Goal: Navigation & Orientation: Find specific page/section

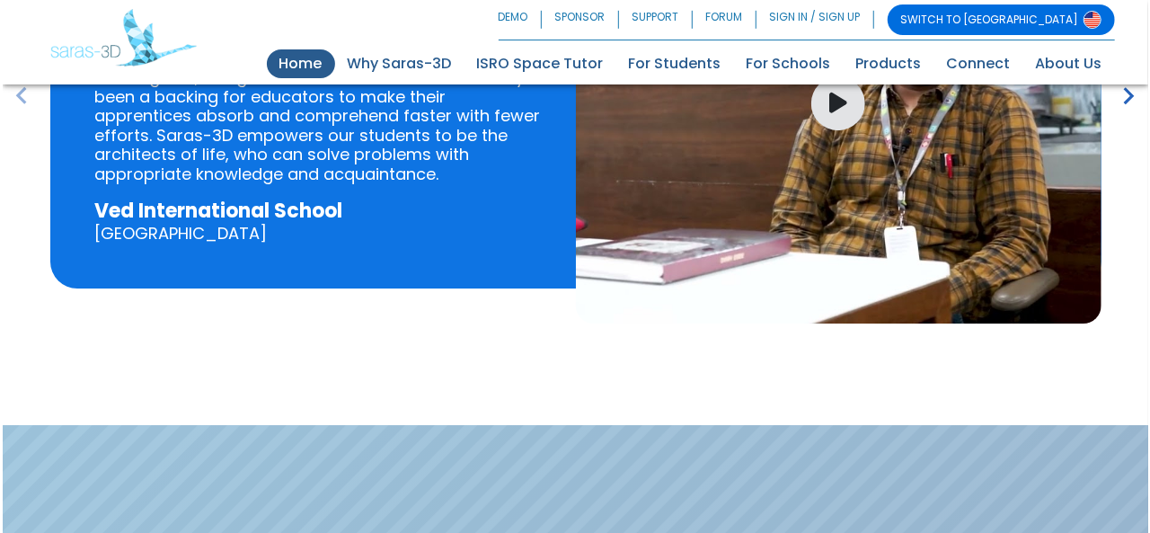
scroll to position [2605, 0]
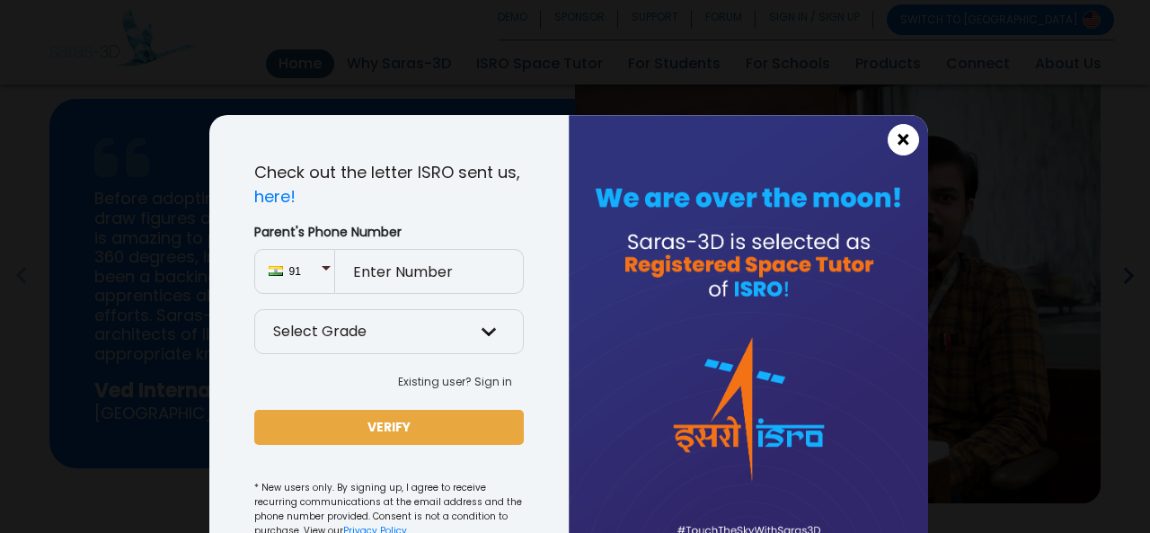
click at [895, 142] on span "×" at bounding box center [902, 139] width 15 height 23
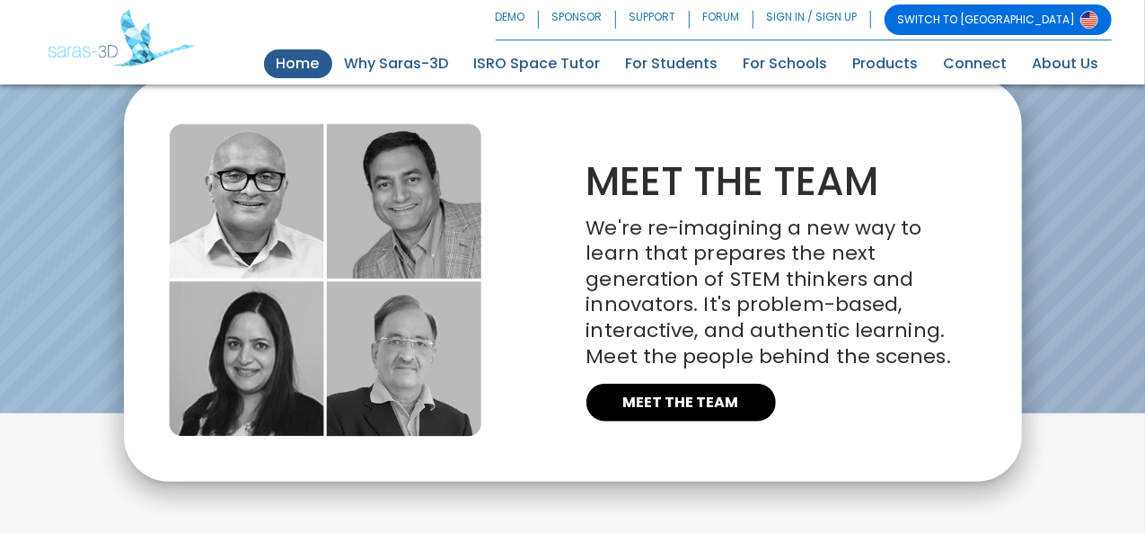
scroll to position [4164, 0]
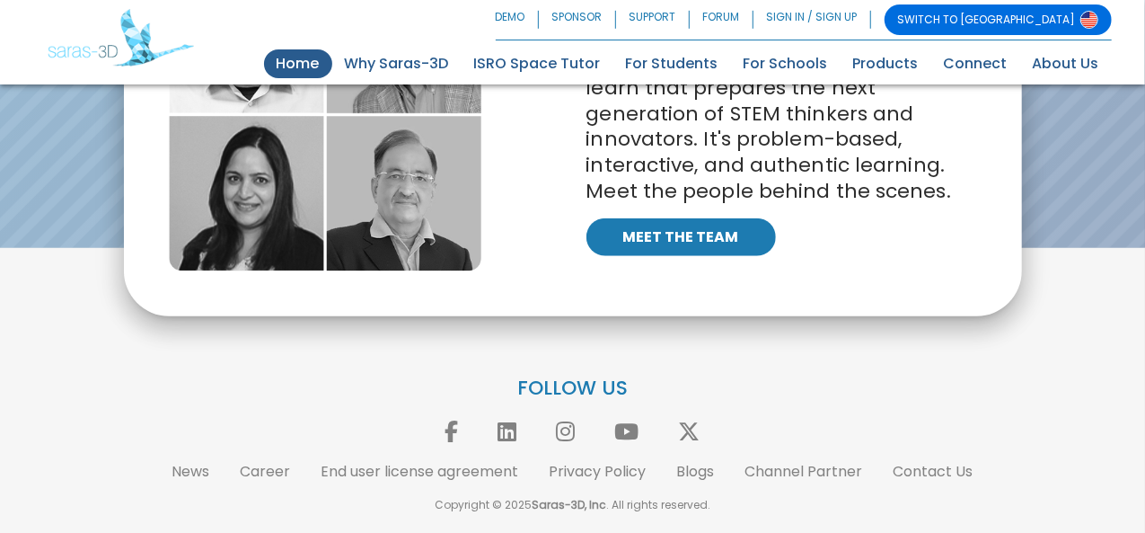
click at [672, 250] on link "MEET THE TEAM" at bounding box center [681, 237] width 190 height 38
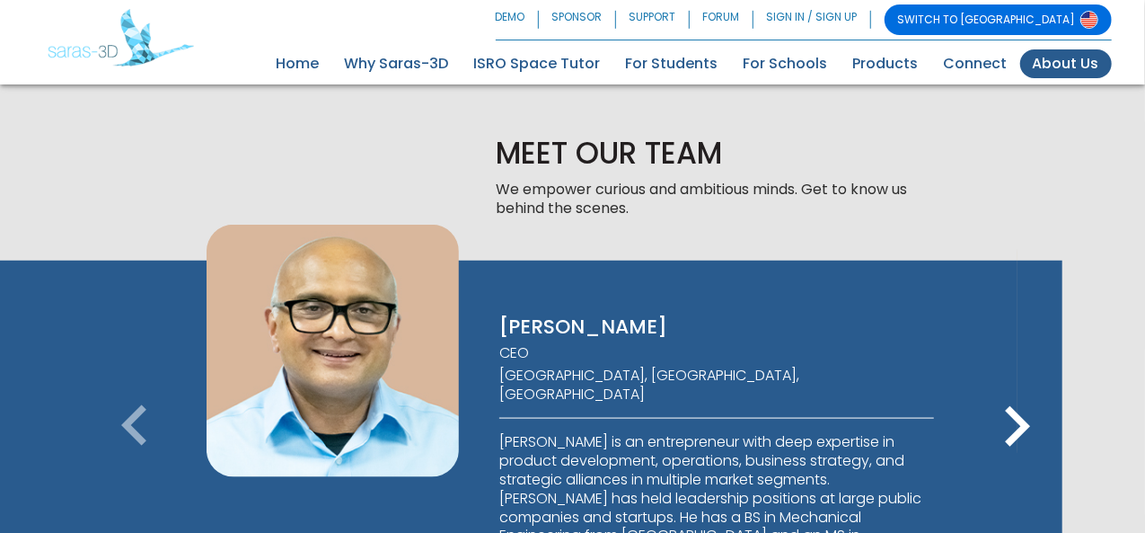
scroll to position [963, 0]
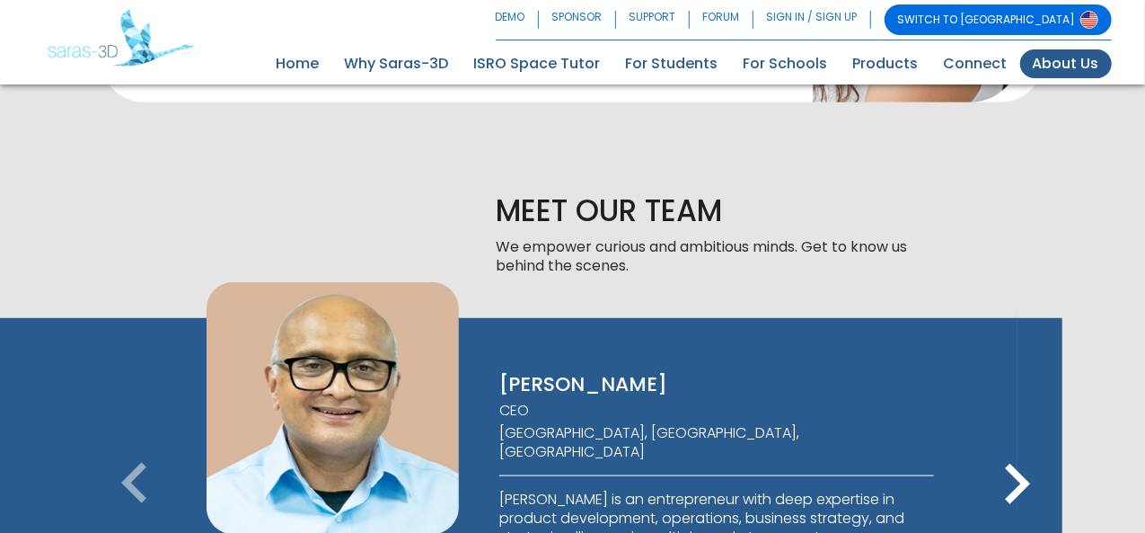
click at [1011, 444] on icon "keyboard_arrow_right" at bounding box center [1017, 484] width 81 height 81
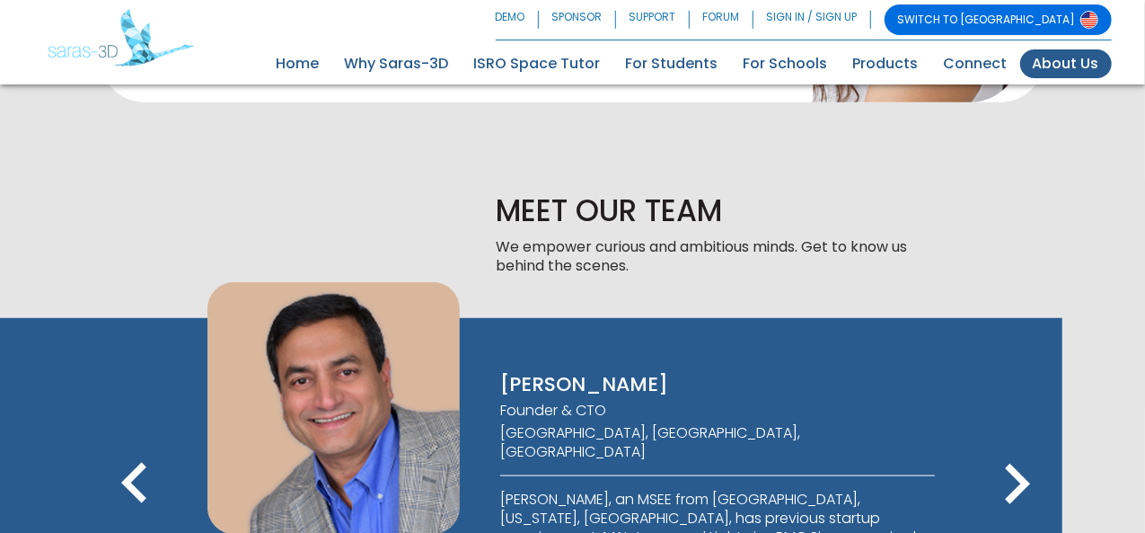
click at [1011, 444] on icon "keyboard_arrow_right" at bounding box center [1017, 484] width 81 height 81
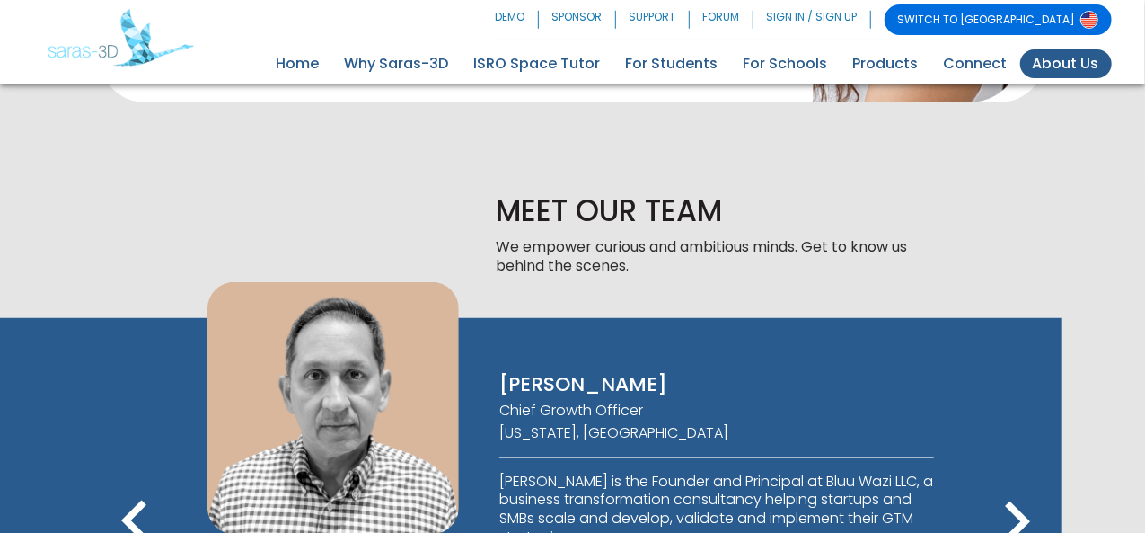
click at [1020, 481] on icon "keyboard_arrow_right" at bounding box center [1017, 521] width 81 height 81
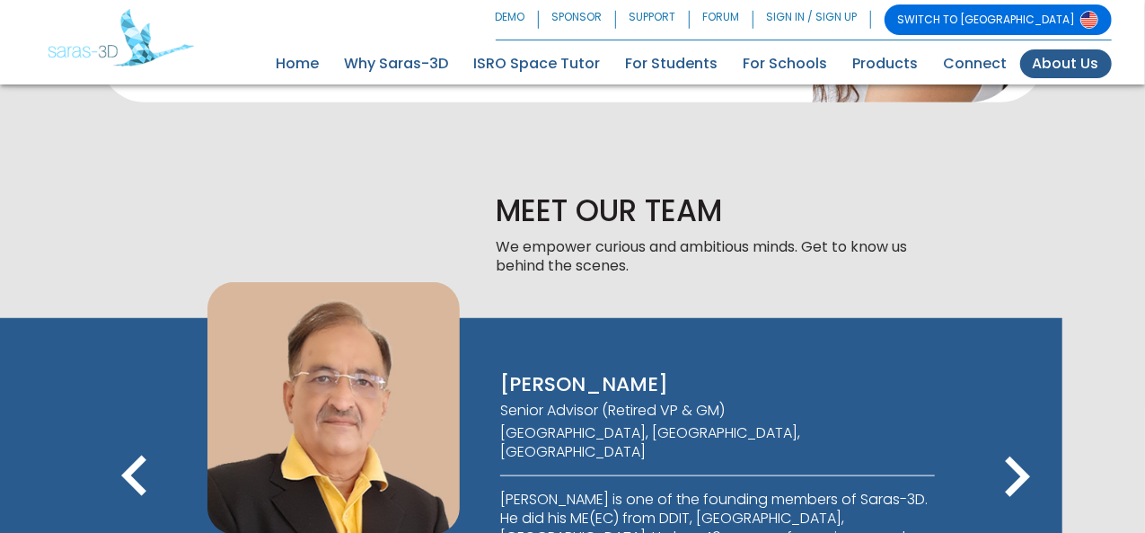
click at [1020, 436] on icon "keyboard_arrow_right" at bounding box center [1017, 476] width 81 height 81
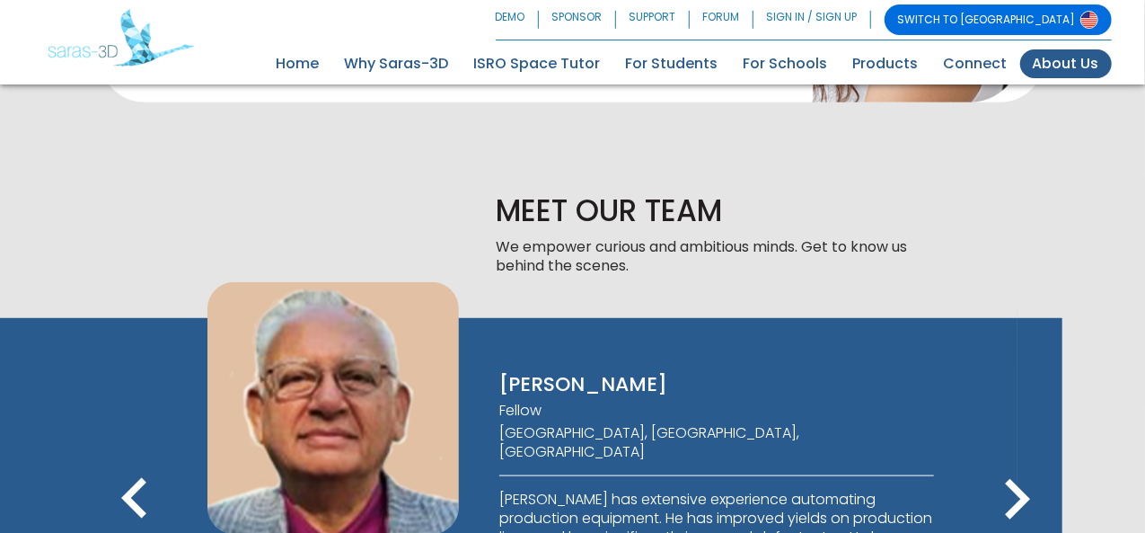
click at [1020, 459] on icon "keyboard_arrow_right" at bounding box center [1017, 499] width 81 height 81
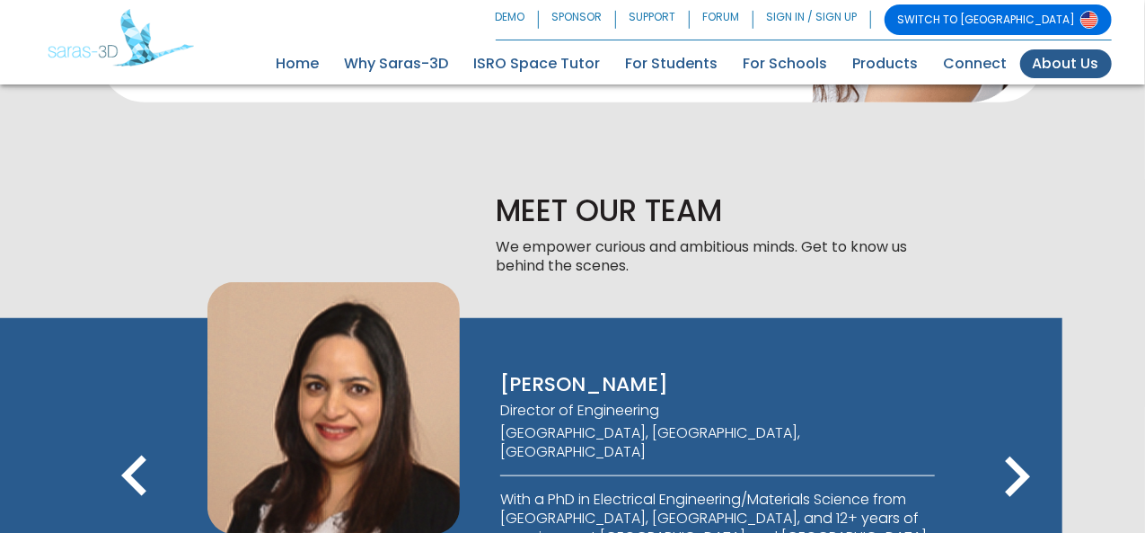
click at [1020, 436] on icon "keyboard_arrow_right" at bounding box center [1017, 476] width 81 height 81
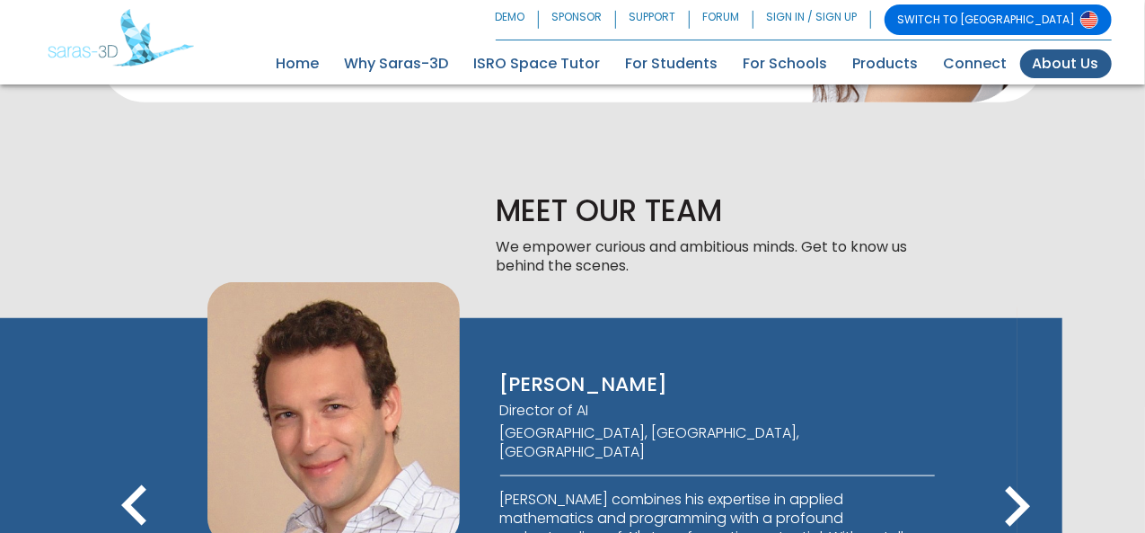
click at [1020, 466] on icon "keyboard_arrow_right" at bounding box center [1017, 506] width 81 height 81
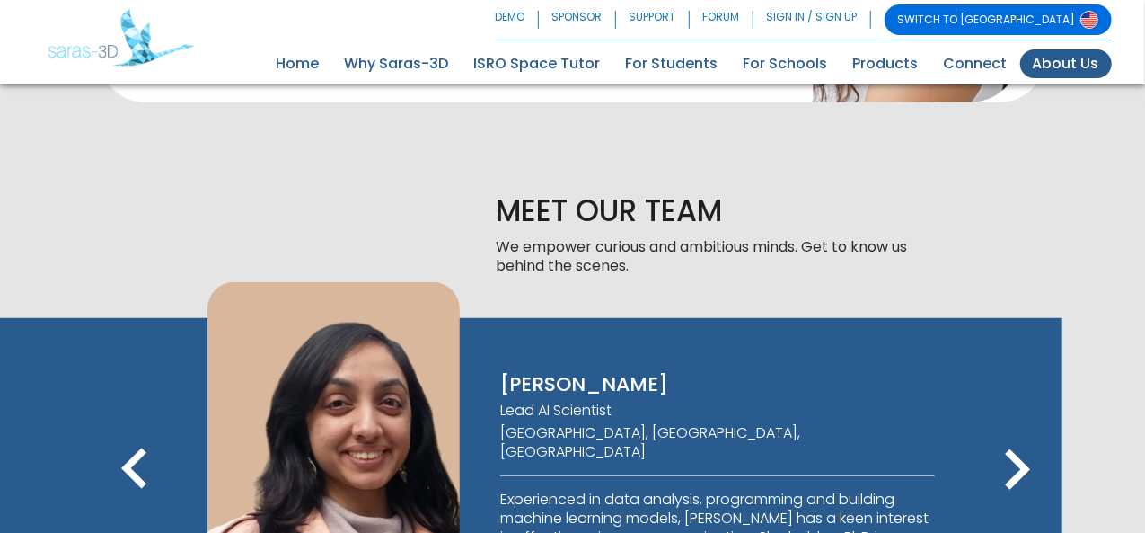
click at [1020, 429] on button "keyboard_arrow_right" at bounding box center [1017, 472] width 81 height 87
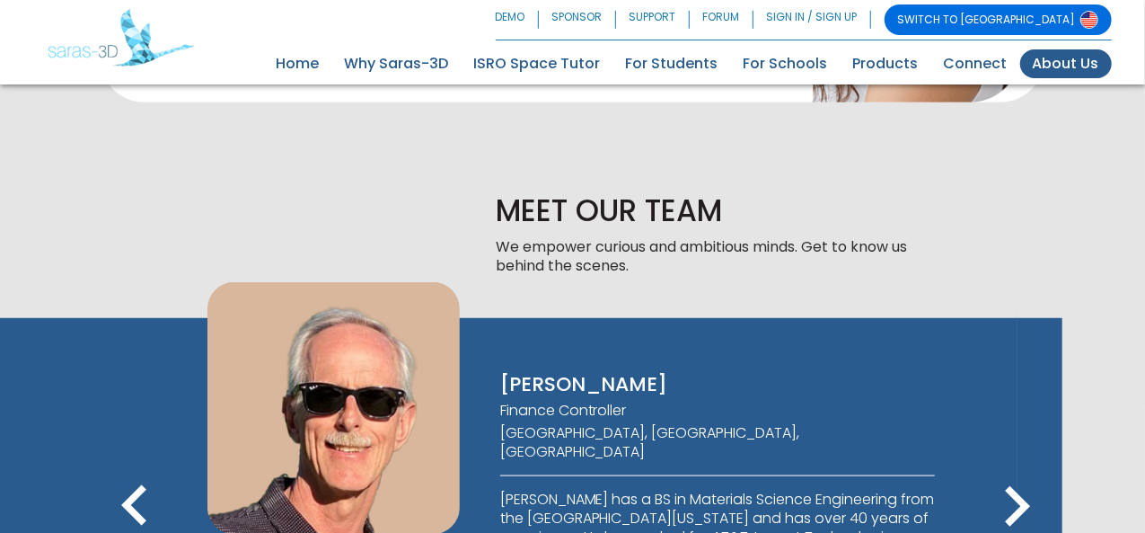
click at [1020, 466] on icon "keyboard_arrow_right" at bounding box center [1017, 506] width 81 height 81
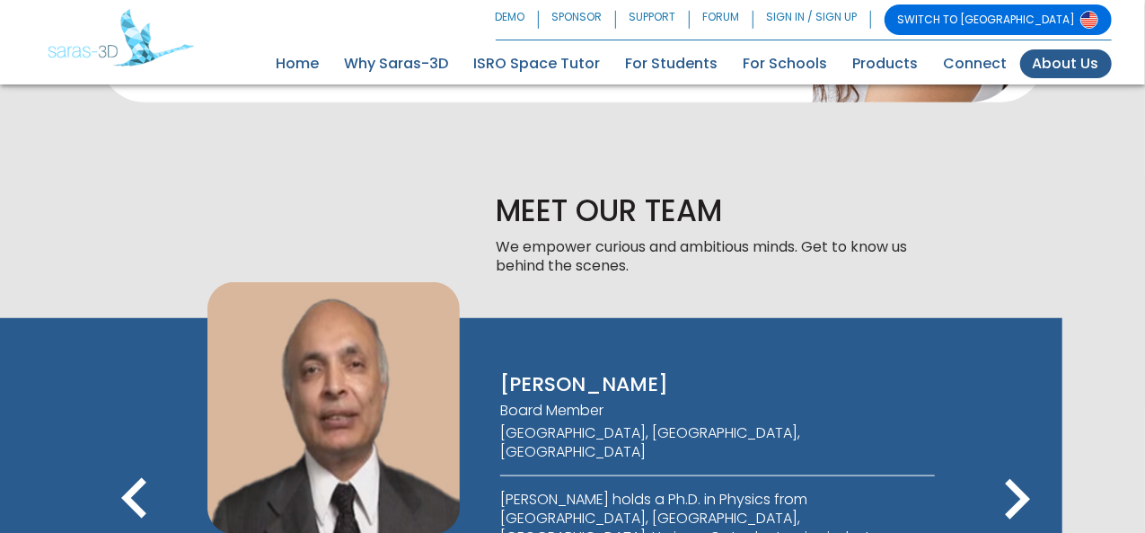
click at [1020, 459] on icon "keyboard_arrow_right" at bounding box center [1017, 499] width 81 height 81
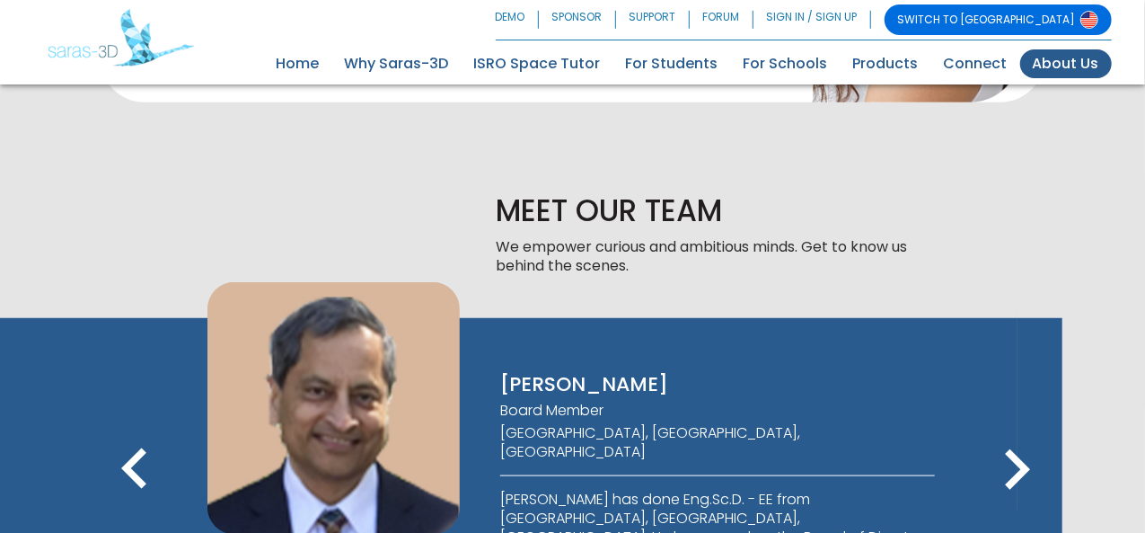
click at [126, 429] on icon "keyboard_arrow_left" at bounding box center [134, 469] width 81 height 81
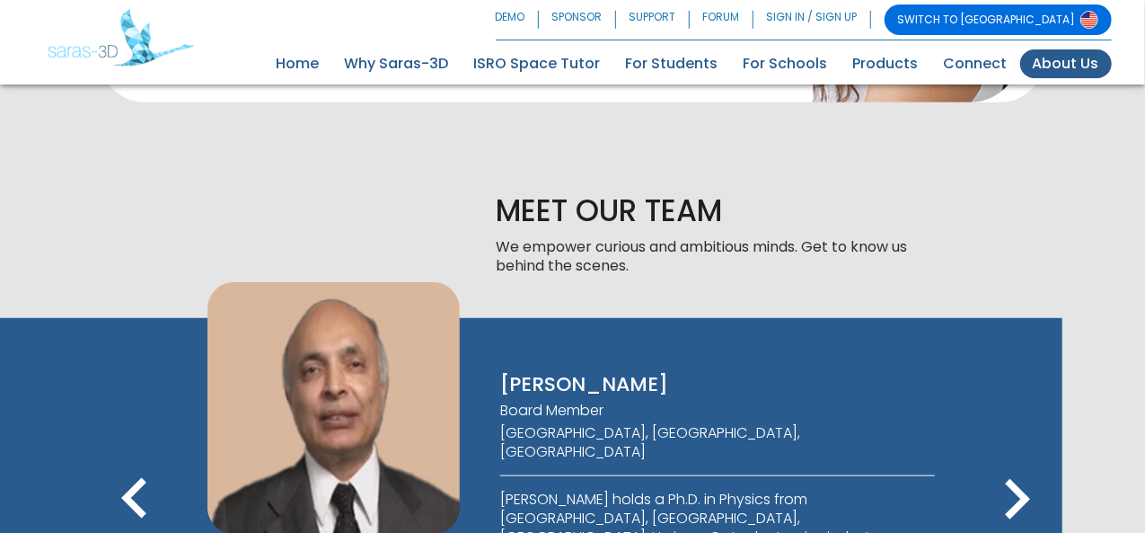
click at [1020, 459] on icon "keyboard_arrow_right" at bounding box center [1017, 499] width 81 height 81
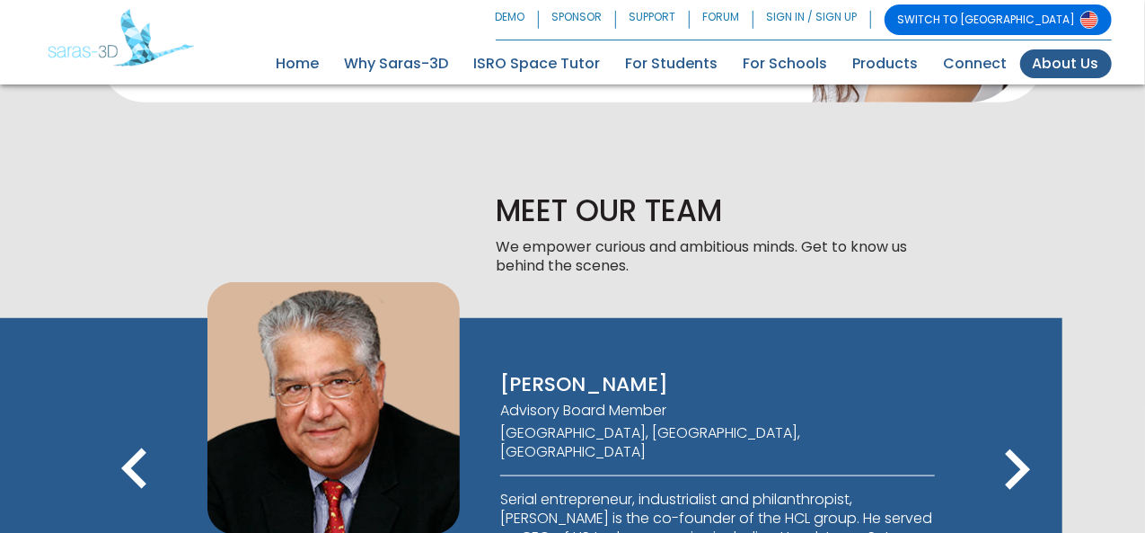
click at [141, 429] on icon "keyboard_arrow_left" at bounding box center [134, 469] width 81 height 81
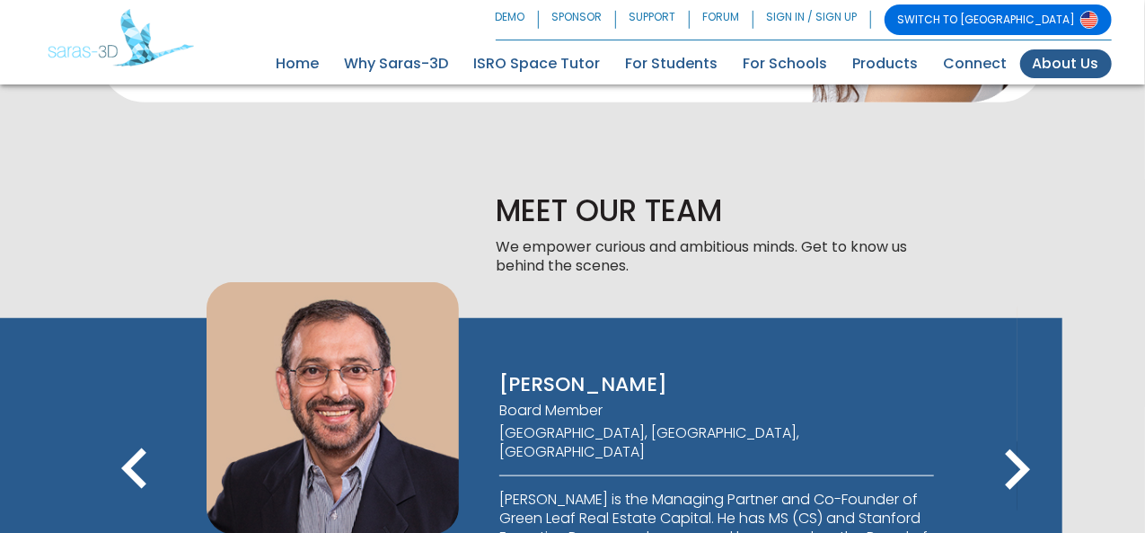
click at [1012, 429] on icon "keyboard_arrow_right" at bounding box center [1017, 469] width 81 height 81
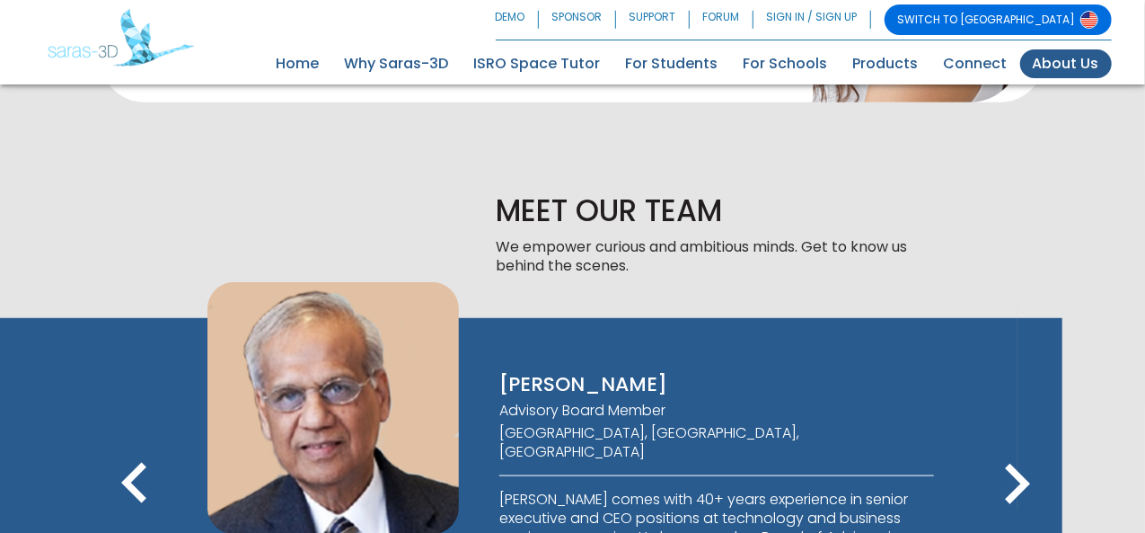
click at [1012, 444] on icon "keyboard_arrow_right" at bounding box center [1017, 484] width 81 height 81
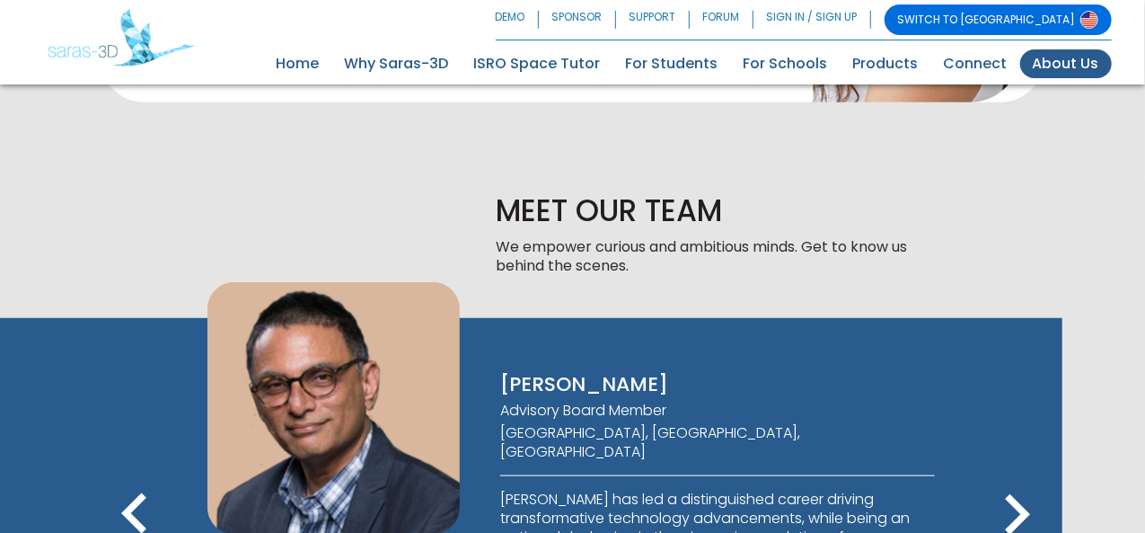
click at [1012, 474] on icon "keyboard_arrow_right" at bounding box center [1017, 514] width 81 height 81
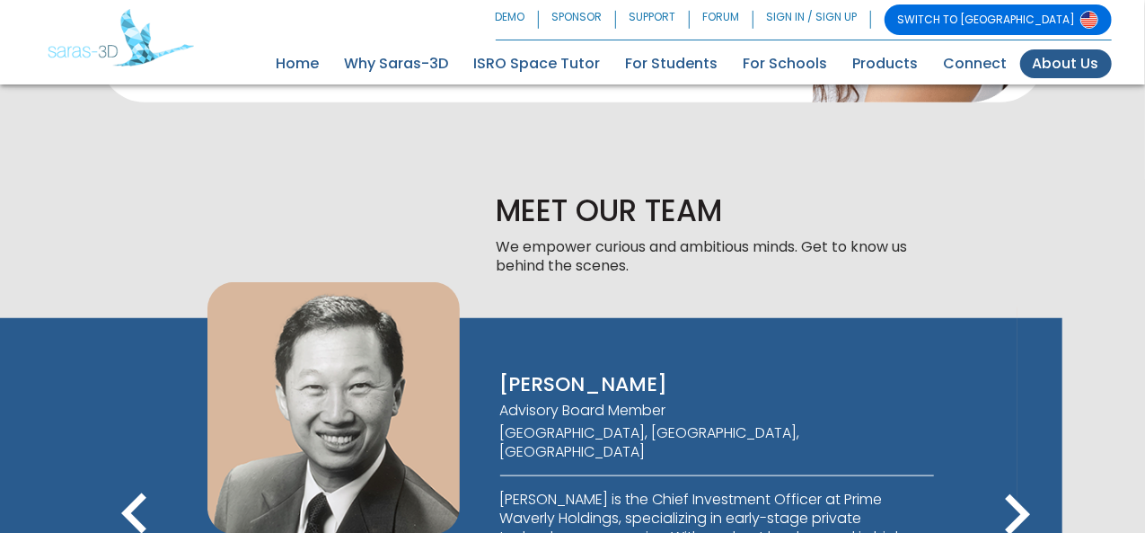
click at [1015, 474] on icon "keyboard_arrow_right" at bounding box center [1017, 514] width 81 height 81
